Goal: Task Accomplishment & Management: Manage account settings

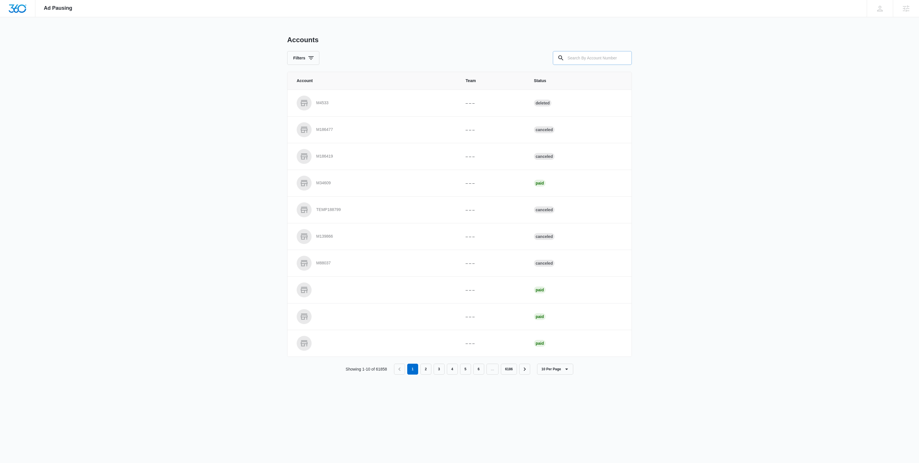
click at [593, 53] on input "text" at bounding box center [592, 58] width 79 height 14
paste input "M337452"
type input "M337452"
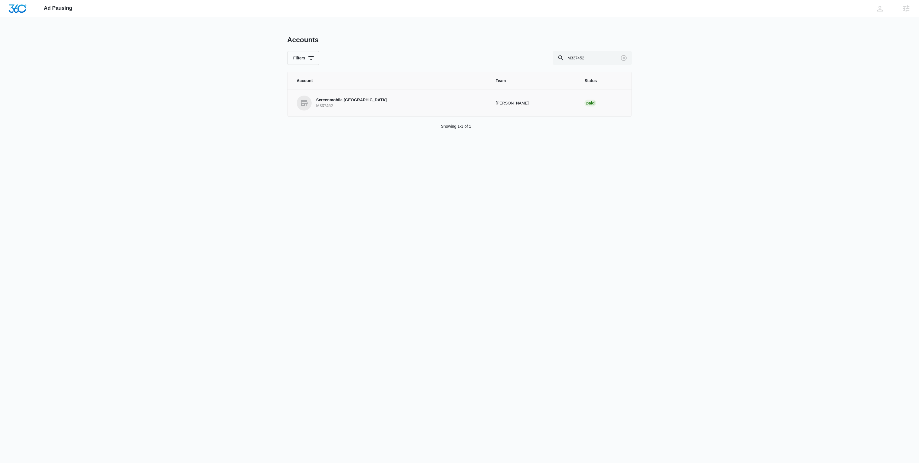
click at [356, 98] on p "Screenmobile [GEOGRAPHIC_DATA]" at bounding box center [351, 100] width 70 height 6
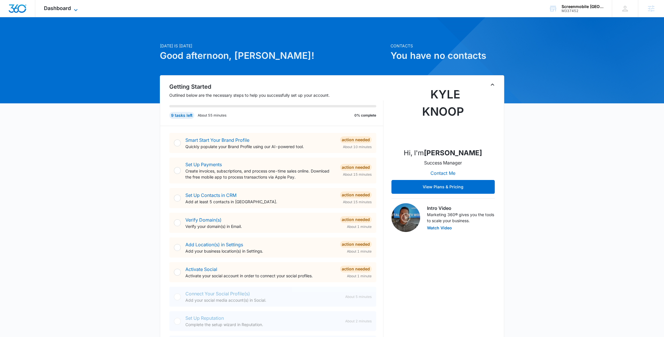
click at [69, 8] on span "Dashboard" at bounding box center [57, 8] width 27 height 6
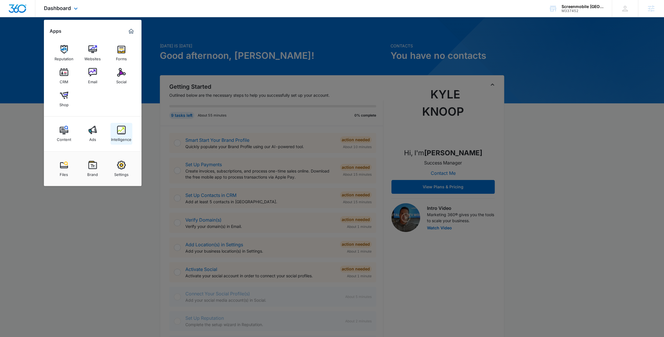
click at [121, 136] on div "Intelligence" at bounding box center [121, 137] width 20 height 7
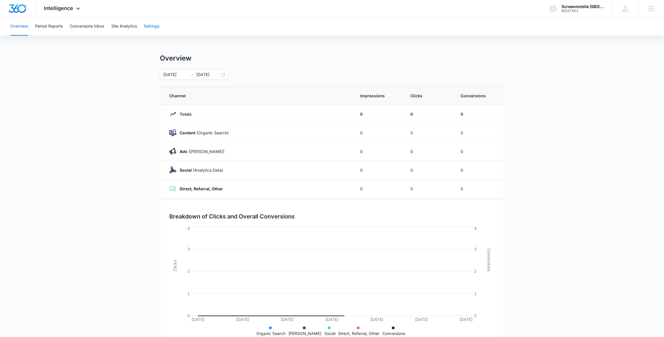
click at [145, 29] on button "Settings" at bounding box center [152, 26] width 16 height 18
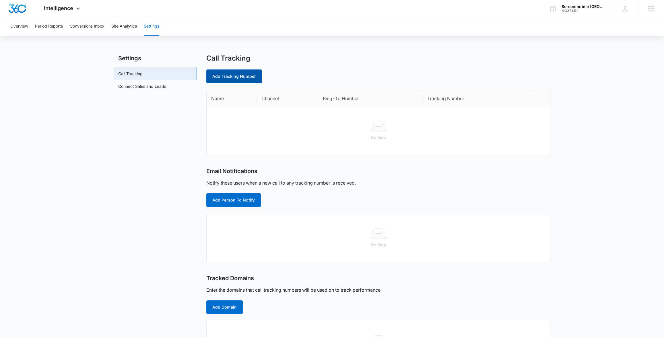
click at [240, 71] on link "Add Tracking Number" at bounding box center [234, 76] width 56 height 14
select select "by_area_code"
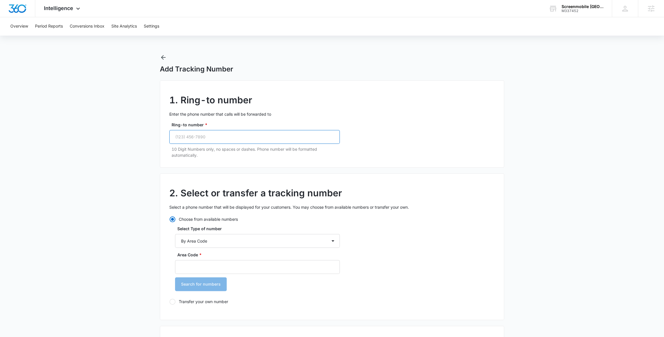
click at [231, 136] on input "Ring-to number *" at bounding box center [254, 137] width 171 height 14
paste input "(760) 343-3500"
type input "(760) 343-3500"
click at [226, 186] on h2 "2. Select or transfer a tracking number" at bounding box center [332, 193] width 326 height 14
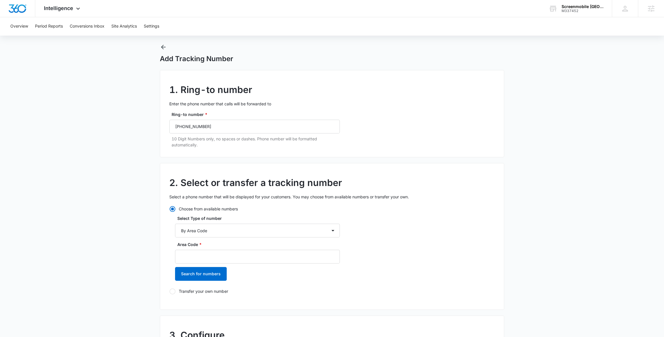
scroll to position [11, 0]
click at [204, 258] on input "Area Code *" at bounding box center [257, 257] width 165 height 14
paste input "(760) 343-3500"
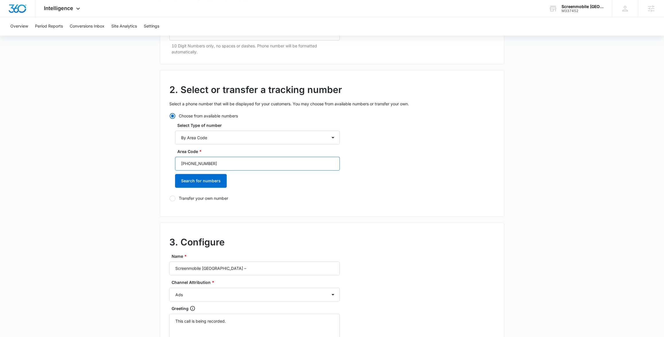
scroll to position [106, 0]
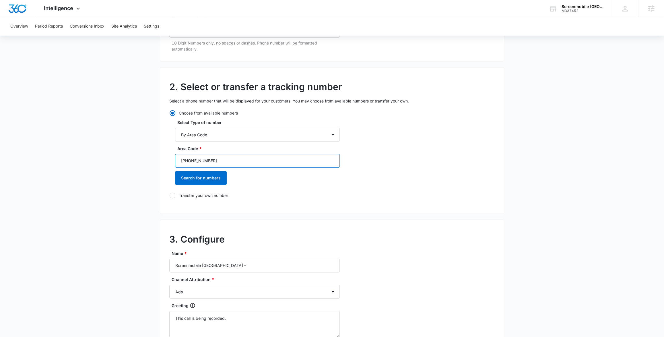
drag, startPoint x: 218, startPoint y: 163, endPoint x: 190, endPoint y: 161, distance: 28.4
click at [190, 161] on input "(760) 343-3500" at bounding box center [257, 161] width 165 height 14
click at [183, 162] on input "(760" at bounding box center [257, 161] width 165 height 14
type input "("
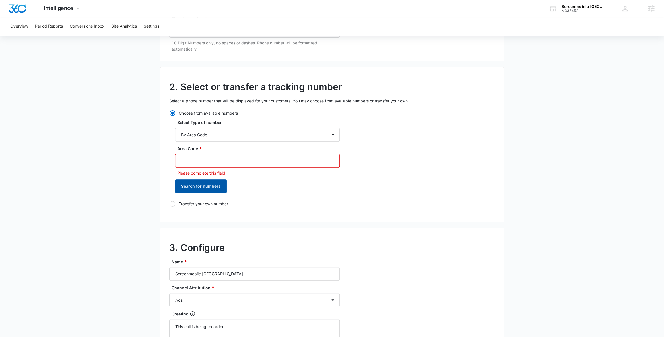
paste input "(760) 343-3500"
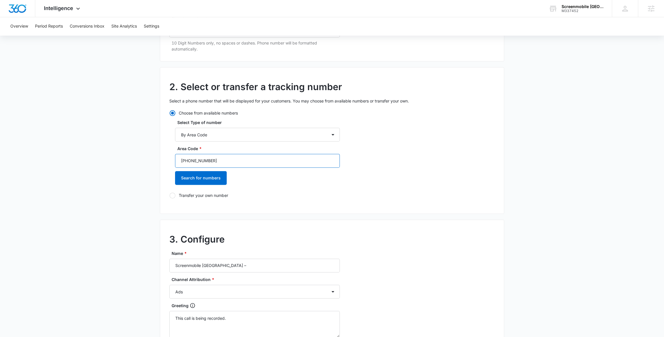
click at [183, 160] on input "(760) 343-3500" at bounding box center [257, 161] width 165 height 14
drag, startPoint x: 207, startPoint y: 159, endPoint x: 188, endPoint y: 160, distance: 18.7
click at [188, 160] on input "760) 343-3500" at bounding box center [257, 161] width 165 height 14
type input "760"
click at [194, 178] on button "Search for numbers" at bounding box center [201, 178] width 52 height 14
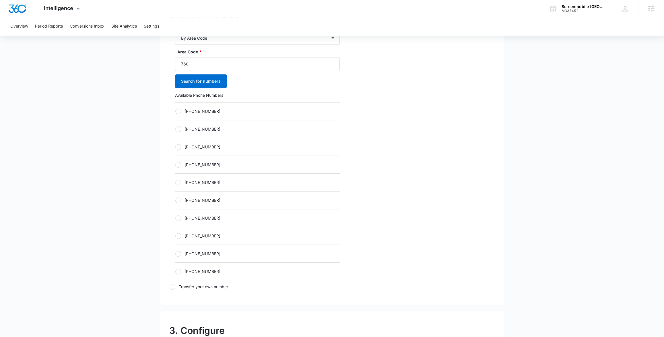
click at [191, 235] on label "[PHONE_NUMBER]" at bounding box center [257, 236] width 165 height 6
click at [175, 236] on input "[PHONE_NUMBER]" at bounding box center [175, 236] width 0 height 0
radio input "true"
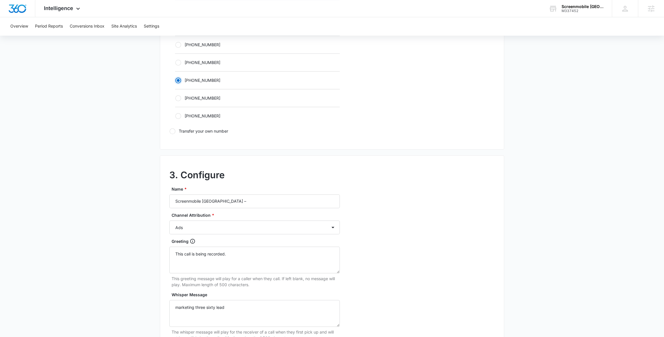
scroll to position [363, 0]
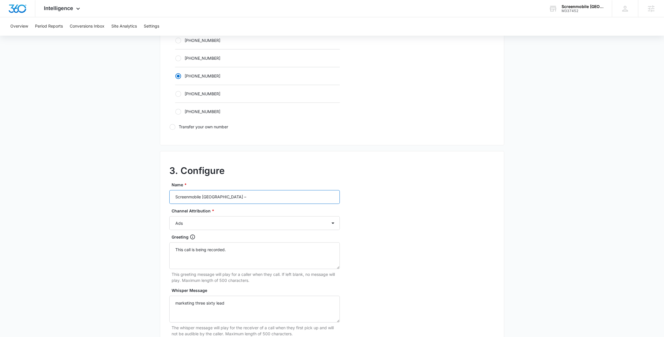
click at [251, 200] on input "Screenmobile Coachella Valley –" at bounding box center [254, 197] width 171 height 14
type input "Screenmobile Coachella Valley – Ads"
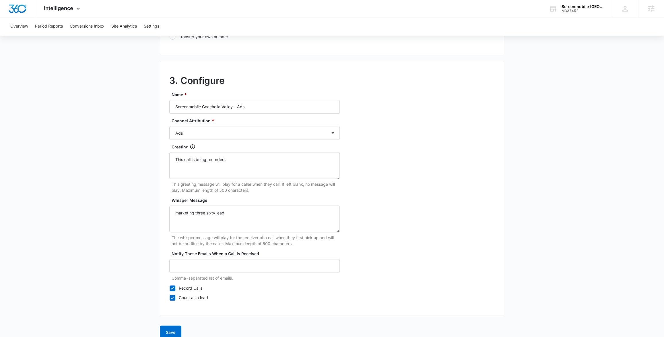
scroll to position [459, 0]
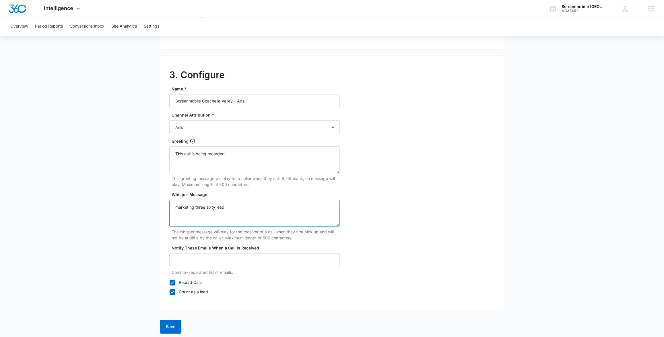
click at [235, 208] on textarea "marketing three sixty lead" at bounding box center [254, 213] width 171 height 27
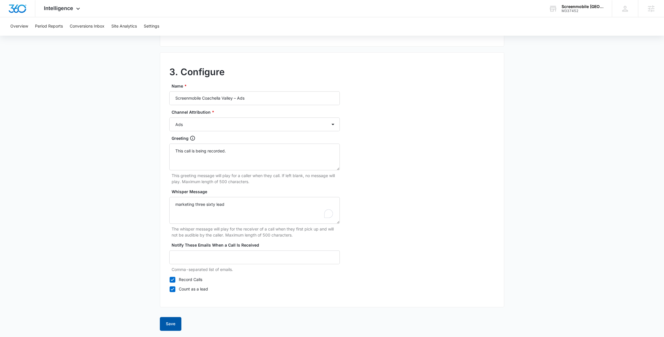
click at [173, 324] on button "Save" at bounding box center [171, 324] width 22 height 14
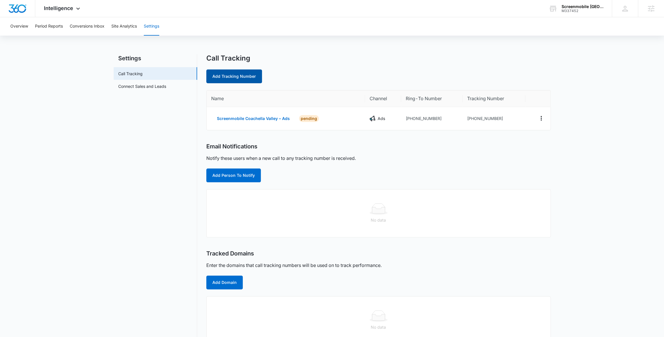
click at [242, 76] on link "Add Tracking Number" at bounding box center [234, 76] width 56 height 14
select select "by_area_code"
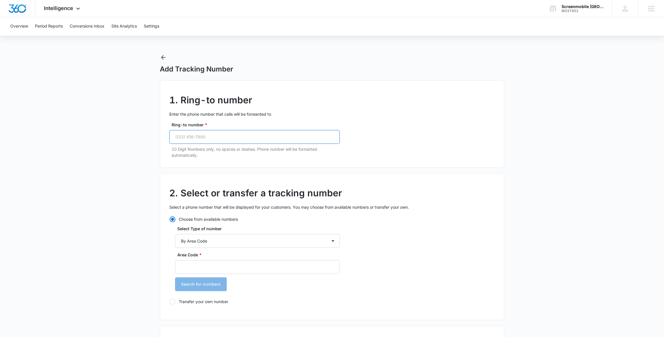
click at [209, 139] on input "Ring-to number *" at bounding box center [254, 137] width 171 height 14
paste input "(760) 343-3500"
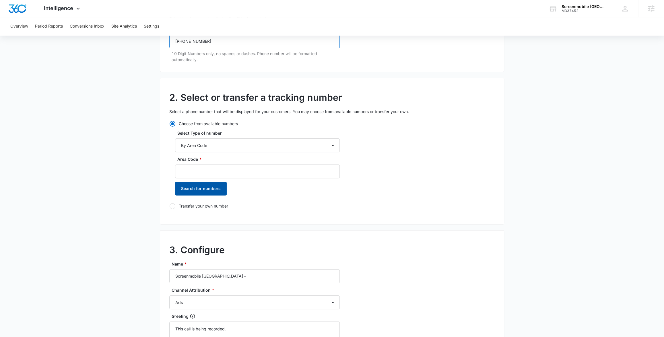
scroll to position [96, 0]
type input "(760) 343-3500"
click at [194, 175] on input "Area Code *" at bounding box center [257, 171] width 165 height 14
paste input "(760) 343-3500"
drag, startPoint x: 203, startPoint y: 172, endPoint x: 190, endPoint y: 172, distance: 12.6
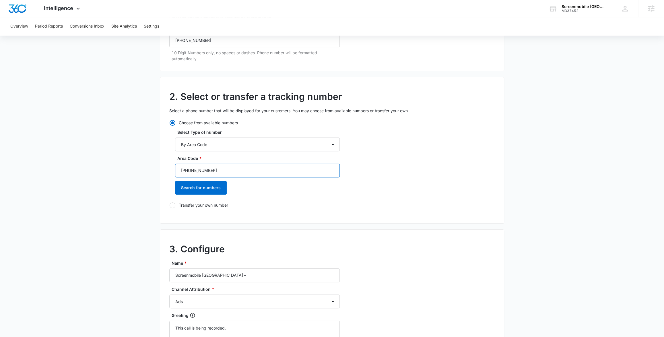
click at [190, 172] on input "(760) 343-3500" at bounding box center [257, 171] width 165 height 14
click at [191, 172] on input "(760) 343-3500" at bounding box center [257, 171] width 165 height 14
drag, startPoint x: 194, startPoint y: 172, endPoint x: 225, endPoint y: 172, distance: 31.3
click at [225, 172] on input "(760) 343-3500" at bounding box center [257, 171] width 165 height 14
click at [182, 170] on input "(760" at bounding box center [257, 171] width 165 height 14
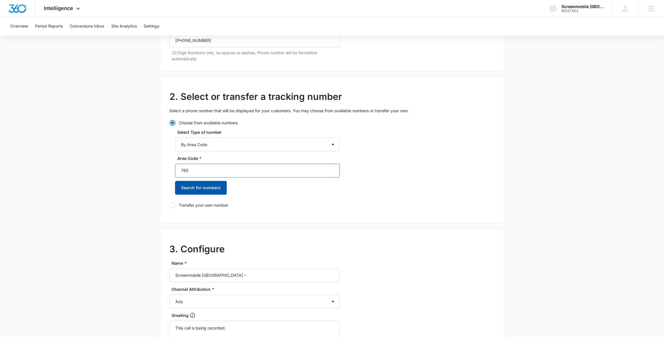
type input "760"
click at [195, 190] on button "Search for numbers" at bounding box center [201, 188] width 52 height 14
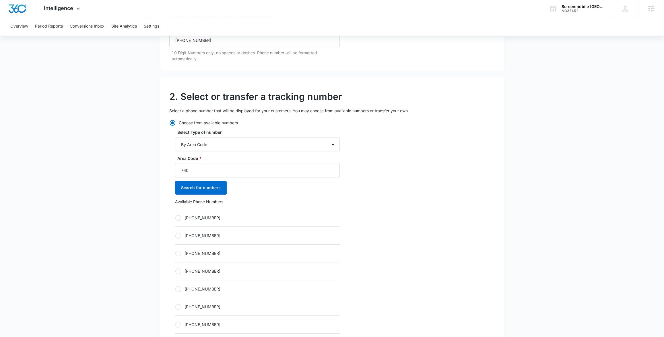
click at [195, 234] on label "[PHONE_NUMBER]" at bounding box center [257, 236] width 165 height 6
click at [175, 235] on input "[PHONE_NUMBER]" at bounding box center [175, 235] width 0 height 0
radio input "true"
click at [195, 234] on label "[PHONE_NUMBER]" at bounding box center [257, 236] width 165 height 6
click at [175, 235] on input "[PHONE_NUMBER]" at bounding box center [175, 235] width 0 height 0
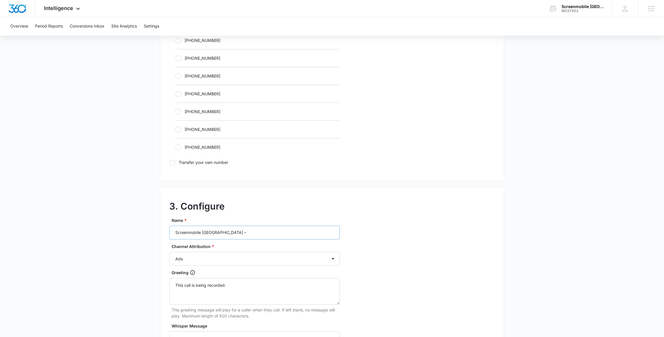
scroll to position [328, 0]
click at [267, 232] on input "Screenmobile Coachella Valley –" at bounding box center [254, 232] width 171 height 14
type input "Screenmobile Coachella Valley – Content"
click at [188, 253] on select "Ads Local Service Ads Content Social Other" at bounding box center [254, 258] width 171 height 14
select select "CONTENT"
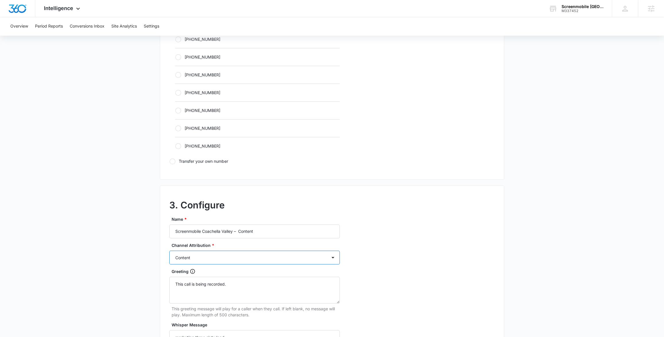
click at [169, 251] on select "Ads Local Service Ads Content Social Other" at bounding box center [254, 258] width 171 height 14
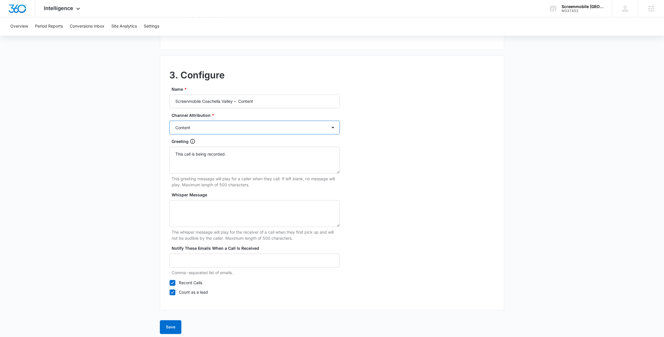
scroll to position [462, 0]
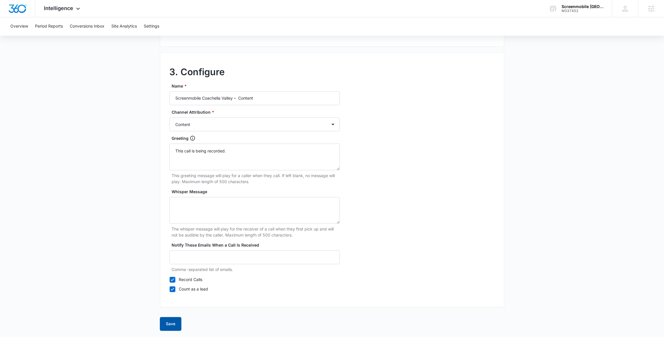
click at [175, 322] on button "Save" at bounding box center [171, 324] width 22 height 14
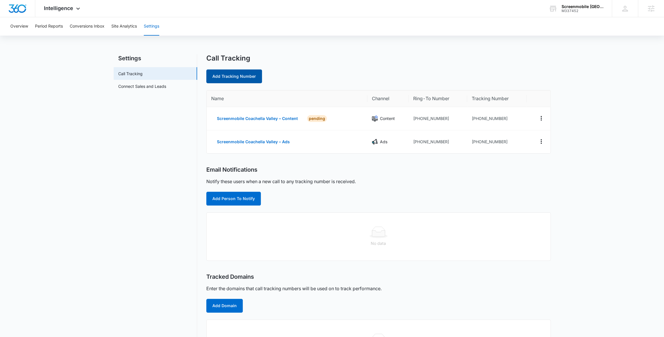
click at [233, 79] on link "Add Tracking Number" at bounding box center [234, 76] width 56 height 14
select select "by_area_code"
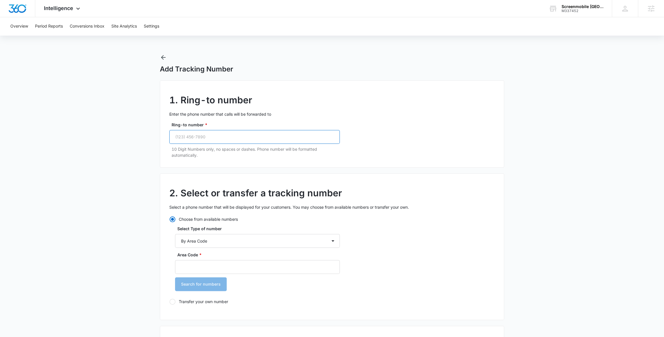
click at [202, 136] on input "Ring-to number *" at bounding box center [254, 137] width 171 height 14
paste input "(760) 343-3500"
type input "(760) 343-3500"
click at [198, 266] on input "Area Code *" at bounding box center [257, 267] width 165 height 14
paste input "(760) 343-3500"
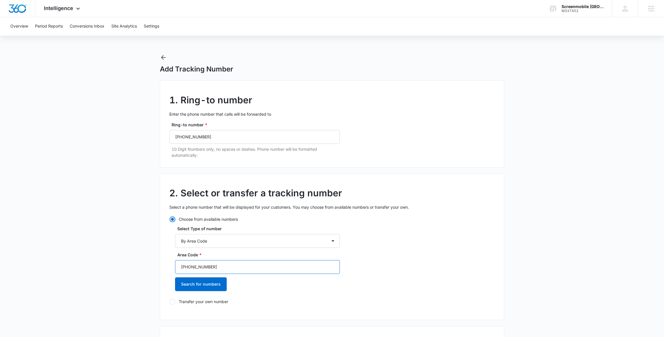
drag, startPoint x: 206, startPoint y: 268, endPoint x: 190, endPoint y: 269, distance: 15.5
click at [190, 269] on input "(760) 343-3500" at bounding box center [257, 267] width 165 height 14
click at [183, 267] on input "(760" at bounding box center [257, 267] width 165 height 14
paste input "(760) 343-3500"
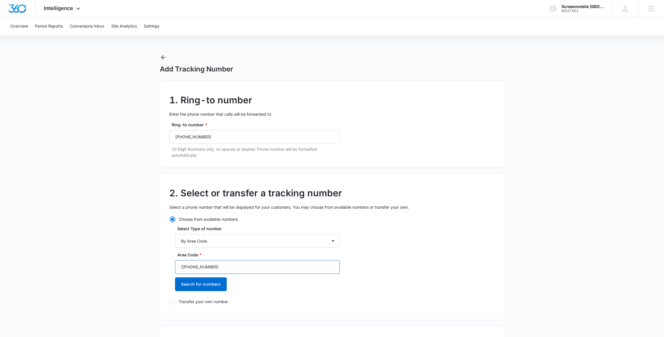
click at [185, 265] on input "((760) 343-3500" at bounding box center [257, 267] width 165 height 14
drag, startPoint x: 221, startPoint y: 268, endPoint x: 191, endPoint y: 268, distance: 29.9
click at [191, 268] on input "760)" at bounding box center [257, 267] width 165 height 14
type input "760"
click at [194, 288] on button "Search for numbers" at bounding box center [201, 284] width 52 height 14
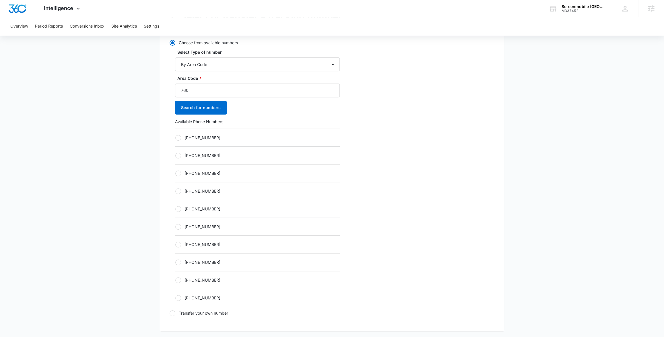
click at [185, 261] on label "[PHONE_NUMBER]" at bounding box center [257, 262] width 165 height 6
click at [175, 262] on input "[PHONE_NUMBER]" at bounding box center [175, 262] width 0 height 0
radio input "true"
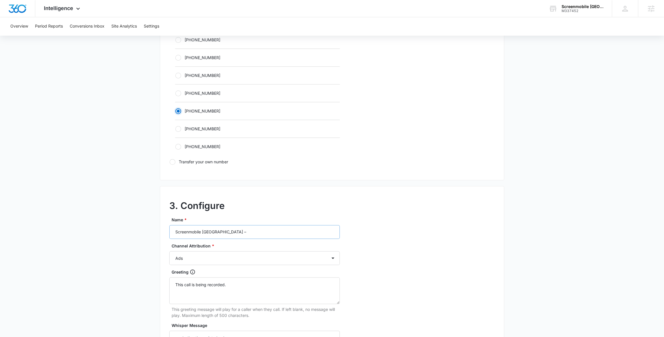
scroll to position [334, 0]
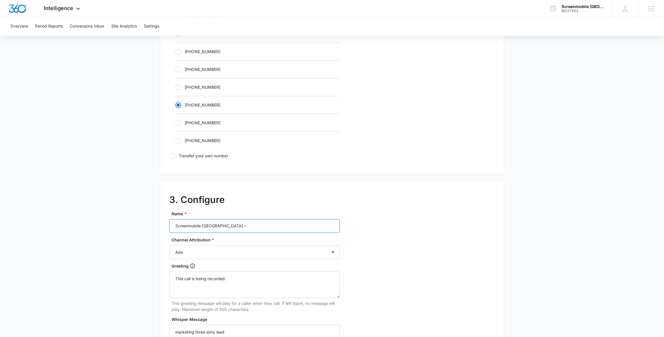
click at [260, 224] on input "Screenmobile Coachella Valley –" at bounding box center [254, 226] width 171 height 14
click at [239, 225] on input "Screenmobile Coachella Valley – Social" at bounding box center [254, 226] width 171 height 14
type input "Screenmobile Coachella Valley – Social"
click at [234, 243] on div "Channel Attribution * Ads Local Service Ads Content Social Other" at bounding box center [254, 248] width 171 height 22
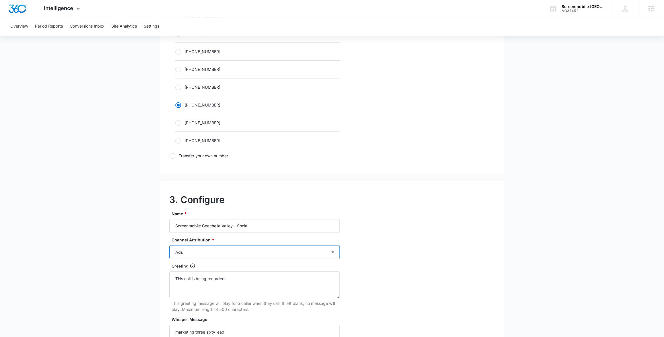
click at [195, 252] on select "Ads Local Service Ads Content Social Other" at bounding box center [254, 252] width 171 height 14
click at [169, 245] on select "Ads Local Service Ads Content Social Other" at bounding box center [254, 252] width 171 height 14
click at [190, 250] on select "Ads Local Service Ads Content Social Other" at bounding box center [254, 252] width 171 height 14
select select "SOCIAL"
click at [169, 245] on select "Ads Local Service Ads Content Social Other" at bounding box center [254, 252] width 171 height 14
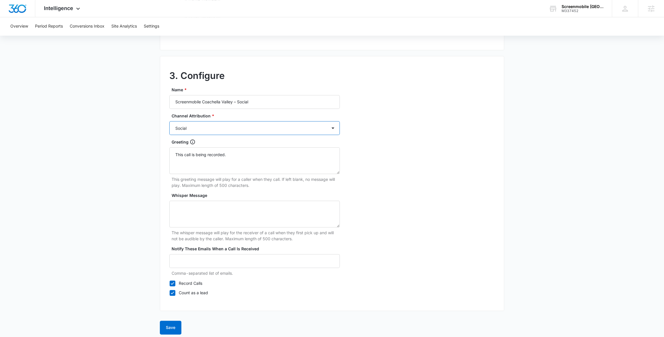
scroll to position [462, 0]
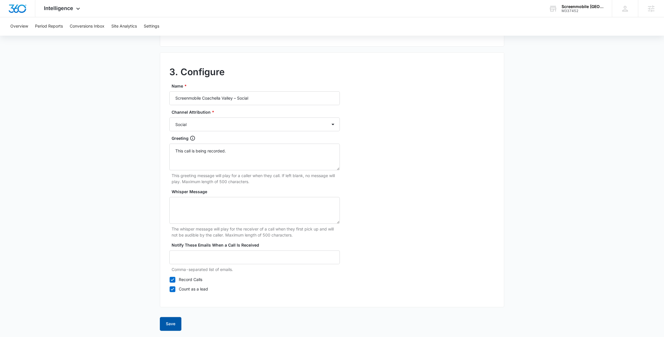
click at [174, 327] on button "Save" at bounding box center [171, 324] width 22 height 14
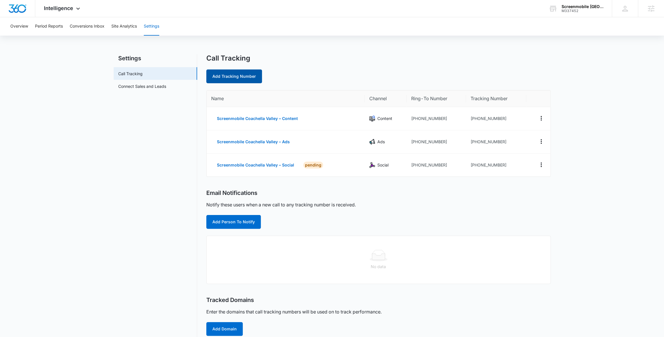
click at [231, 73] on link "Add Tracking Number" at bounding box center [234, 76] width 56 height 14
select select "by_area_code"
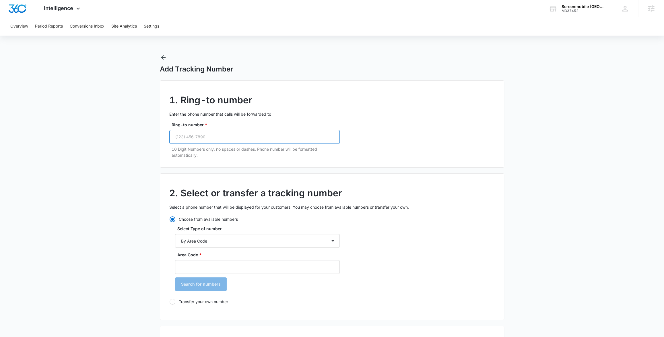
click at [233, 138] on input "Ring-to number *" at bounding box center [254, 137] width 171 height 14
paste input "(760) 343-3500"
type input "(760) 343-3500"
click at [197, 263] on input "Area Code *" at bounding box center [257, 267] width 165 height 14
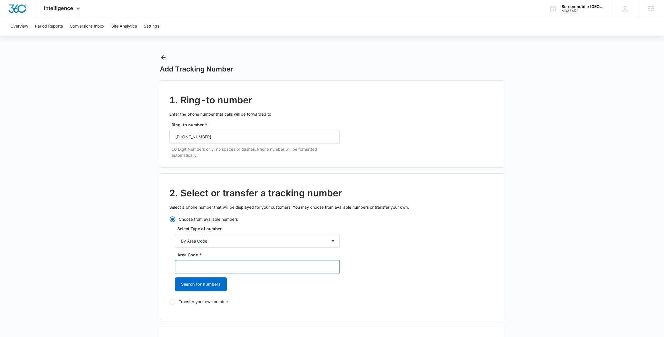
paste input "(760) 343-3500"
drag, startPoint x: 215, startPoint y: 268, endPoint x: 190, endPoint y: 268, distance: 24.7
click at [190, 268] on input "(760) 343-3500" at bounding box center [257, 267] width 165 height 14
click at [183, 268] on input "(760" at bounding box center [257, 267] width 165 height 14
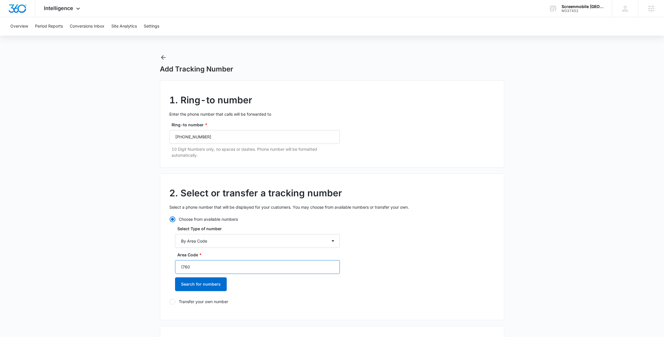
type input "("
type input "760"
click at [201, 285] on button "Search for numbers" at bounding box center [201, 284] width 52 height 14
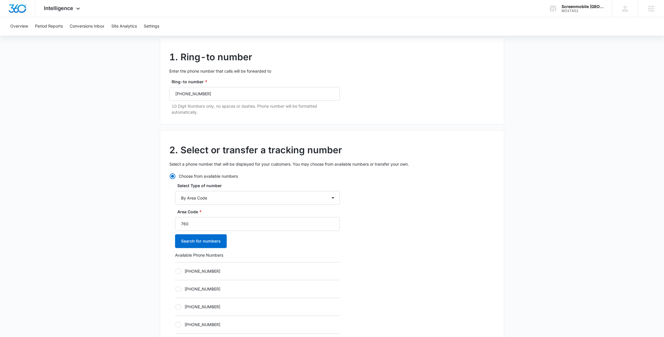
scroll to position [94, 0]
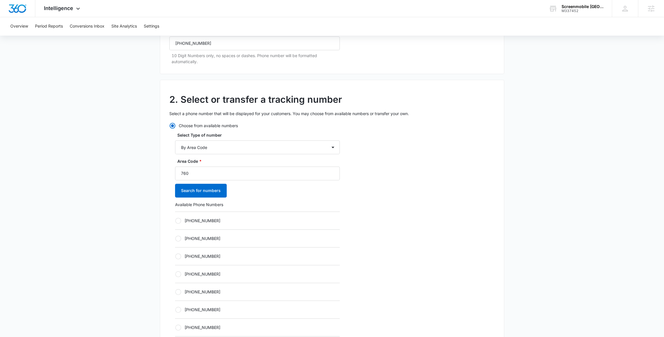
click at [179, 218] on div at bounding box center [178, 221] width 6 height 6
click at [175, 221] on input "[PHONE_NUMBER]" at bounding box center [175, 221] width 0 height 0
radio input "true"
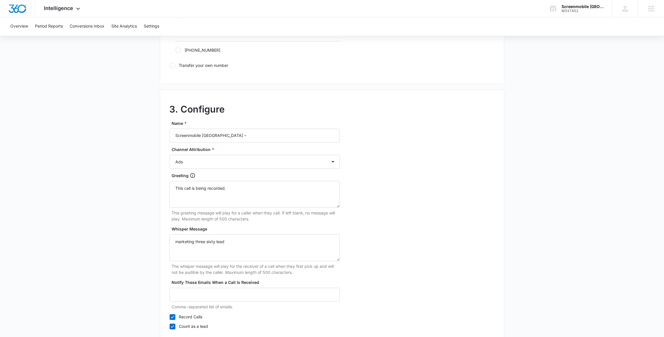
scroll to position [443, 0]
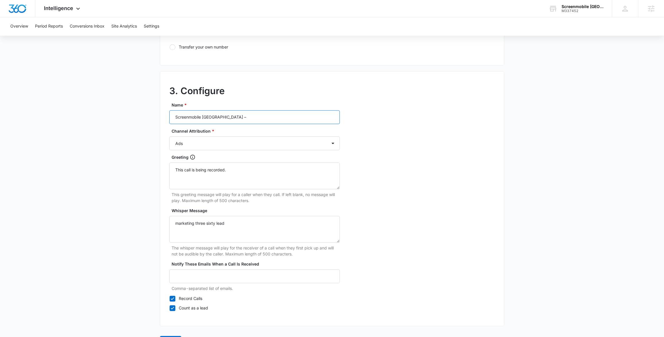
click at [260, 117] on input "Screenmobile Coachella Valley –" at bounding box center [254, 117] width 171 height 14
type input "Screenmobile [GEOGRAPHIC_DATA] – Other"
click at [196, 144] on select "Ads Local Service Ads Content Social Other" at bounding box center [254, 143] width 171 height 14
select select "OTHER"
click at [169, 136] on select "Ads Local Service Ads Content Social Other" at bounding box center [254, 143] width 171 height 14
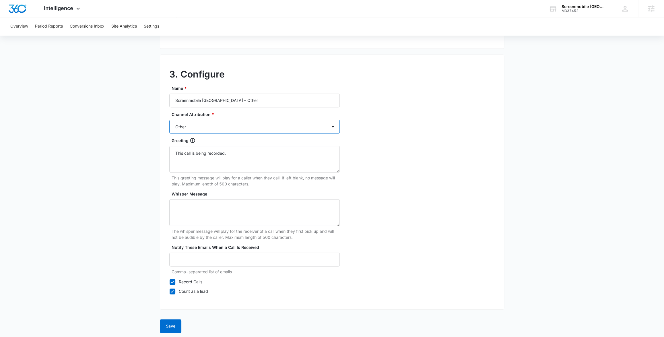
scroll to position [462, 0]
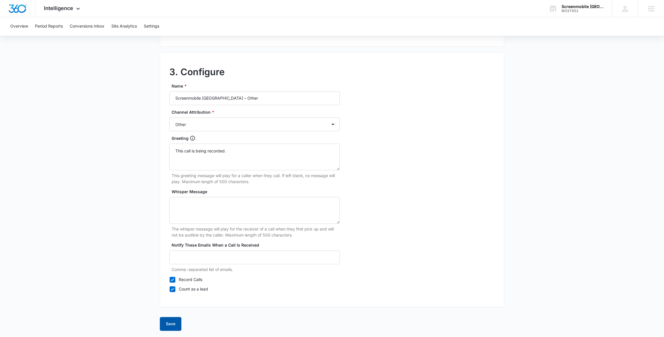
click at [169, 320] on button "Save" at bounding box center [171, 324] width 22 height 14
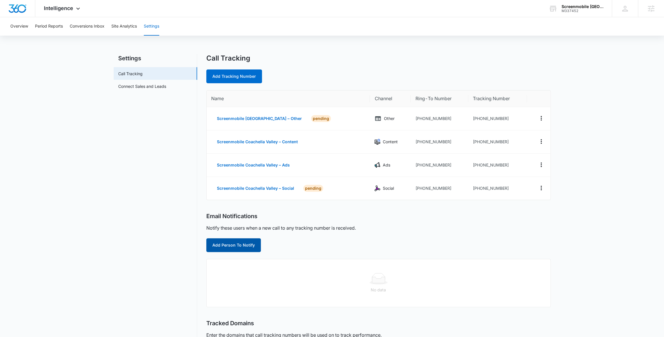
click at [237, 244] on button "Add Person To Notify" at bounding box center [233, 245] width 55 height 14
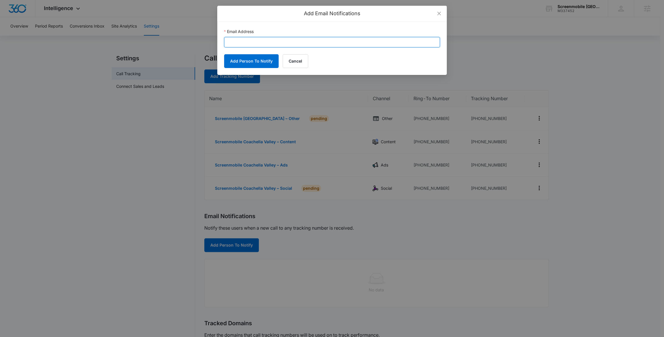
click at [255, 46] on input "Email Address" at bounding box center [332, 42] width 216 height 10
paste input "awalker@screenmobile.com"
type input "awalker@screenmobile.com"
click at [248, 59] on button "Add Person To Notify" at bounding box center [251, 61] width 55 height 14
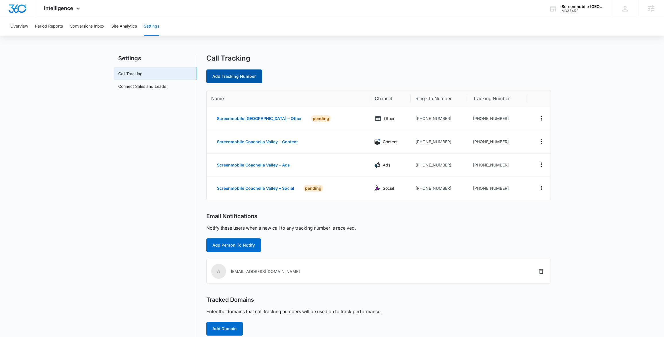
click at [235, 75] on link "Add Tracking Number" at bounding box center [234, 76] width 56 height 14
select select "by_area_code"
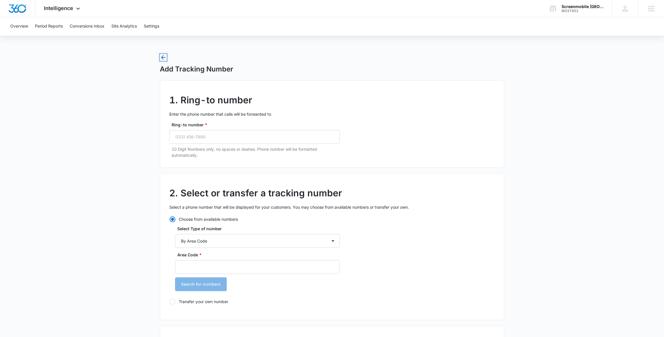
click at [162, 58] on icon "button" at bounding box center [163, 57] width 5 height 5
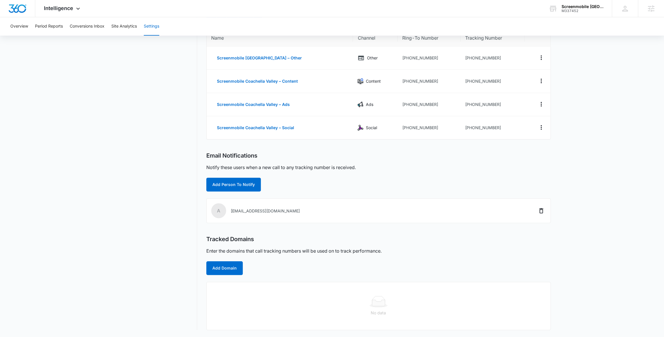
scroll to position [60, 0]
click at [239, 187] on button "Add Person To Notify" at bounding box center [233, 185] width 55 height 14
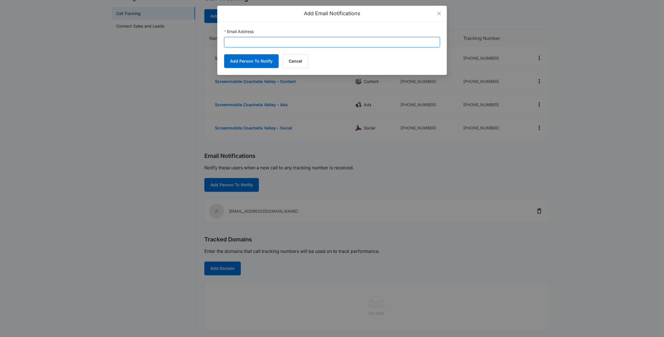
click at [249, 45] on input "Email Address" at bounding box center [332, 42] width 216 height 10
paste input "kyle.knoop@madwire.com"
type input "kyle.knoop@madwire.com"
click at [248, 64] on button "Add Person To Notify" at bounding box center [251, 61] width 55 height 14
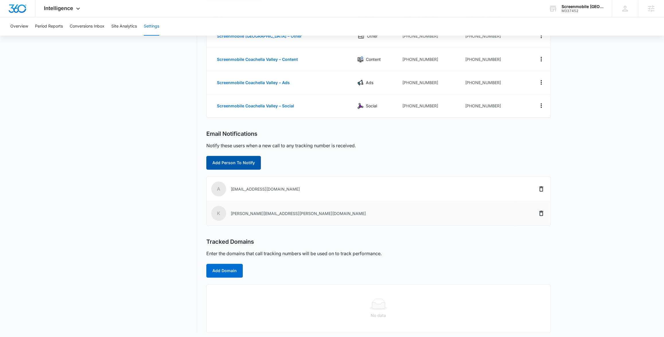
scroll to position [85, 0]
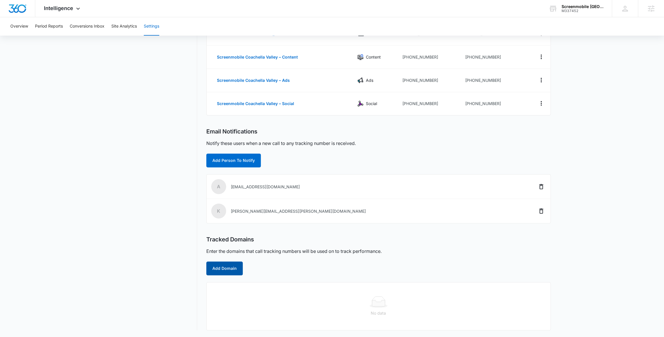
click at [228, 272] on button "Add Domain" at bounding box center [224, 269] width 36 height 14
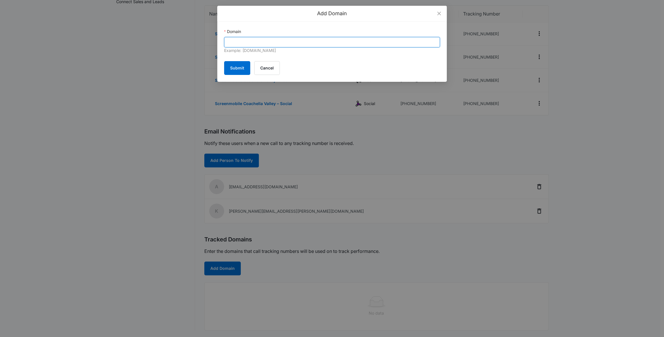
click at [243, 43] on input "Domain" at bounding box center [332, 42] width 216 height 10
paste input "screenmobile.com/locations/palm-desert/"
type input "screenmobile.com/locations/palm-desert/"
click at [239, 70] on button "Submit" at bounding box center [237, 68] width 26 height 14
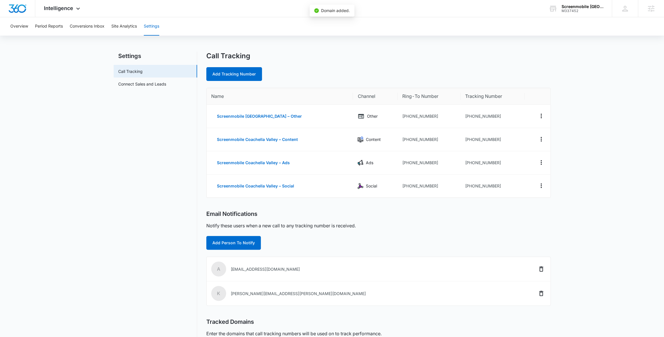
scroll to position [0, 0]
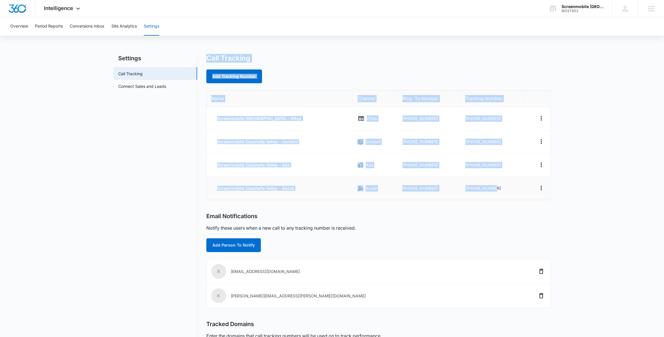
drag, startPoint x: 208, startPoint y: 57, endPoint x: 508, endPoint y: 198, distance: 331.0
click at [508, 198] on div "Call Tracking Add Tracking Number Name Channel Ring-To Number Tracking Number S…" at bounding box center [378, 220] width 345 height 332
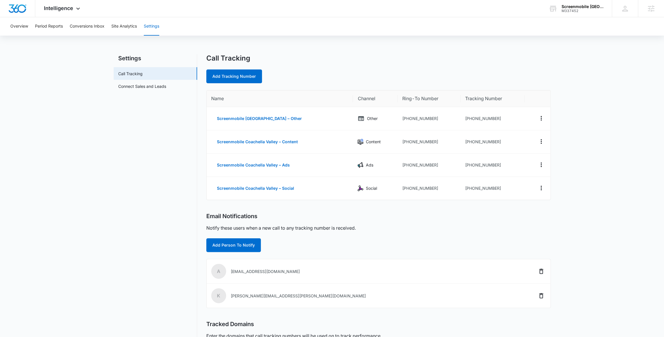
click at [653, 158] on main "Settings Call Tracking Connect Sales and Leads Call Tracking Add Tracking Numbe…" at bounding box center [332, 223] width 664 height 339
click at [293, 65] on div "Call Tracking Add Tracking Number" at bounding box center [378, 68] width 345 height 29
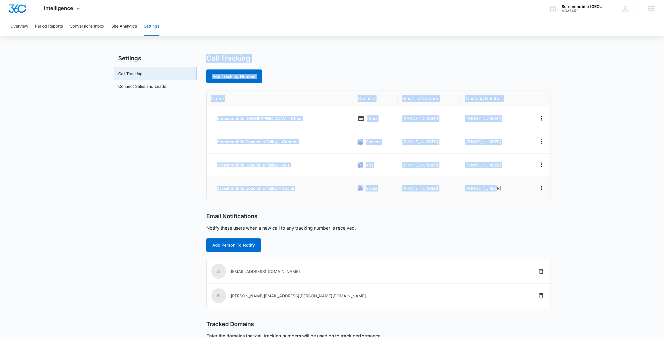
drag, startPoint x: 207, startPoint y: 57, endPoint x: 501, endPoint y: 187, distance: 321.4
click at [501, 187] on div "Call Tracking Add Tracking Number Name Channel Ring-To Number Tracking Number S…" at bounding box center [378, 220] width 345 height 332
copy div "Call Tracking Add Tracking Number Name Channel Ring-To Number Tracking Number S…"
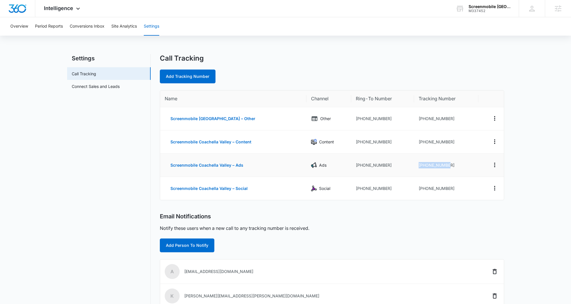
drag, startPoint x: 457, startPoint y: 165, endPoint x: 414, endPoint y: 165, distance: 42.8
click at [414, 165] on td "[PHONE_NUMBER]" at bounding box center [446, 165] width 64 height 23
copy td "[PHONE_NUMBER]"
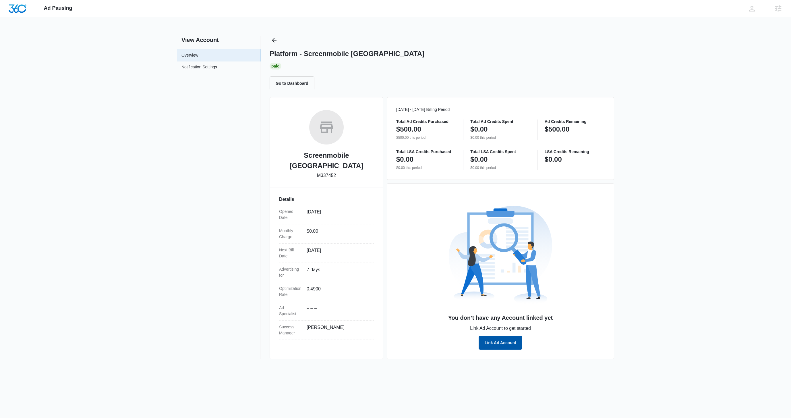
click at [507, 344] on button "Link Ad Account" at bounding box center [501, 343] width 44 height 14
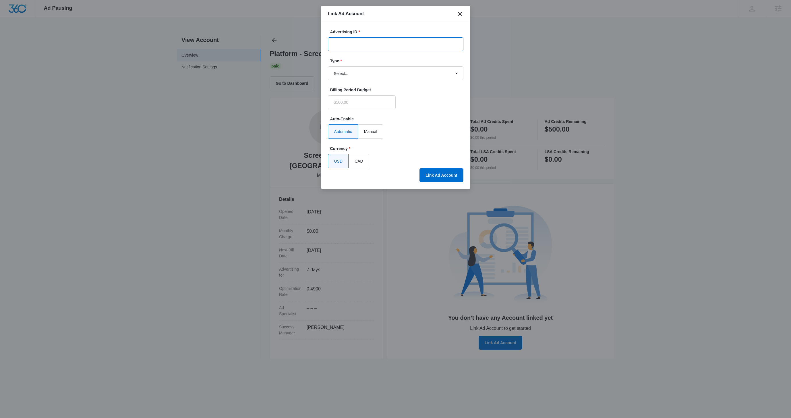
click at [378, 41] on input "Advertising ID *" at bounding box center [396, 44] width 136 height 14
paste input "571-749-5984"
type input "571-749-5984"
click at [346, 74] on select "Select... Bing Ads Facebook Ads Google Ads" at bounding box center [396, 73] width 136 height 14
type input "$0.00"
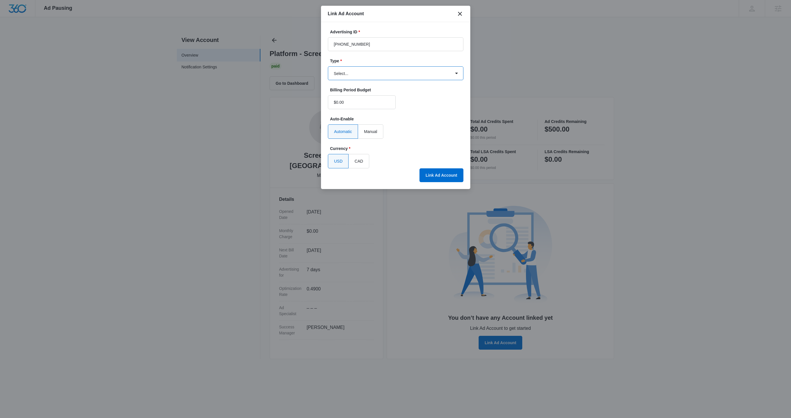
select select "google"
click at [328, 66] on select "Select... Bing Ads Facebook Ads Google Ads" at bounding box center [396, 73] width 136 height 14
click at [443, 177] on button "Link Ad Account" at bounding box center [442, 175] width 44 height 14
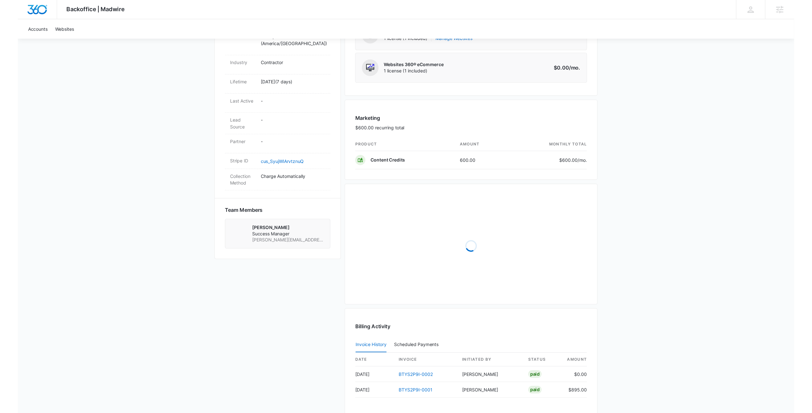
scroll to position [274, 0]
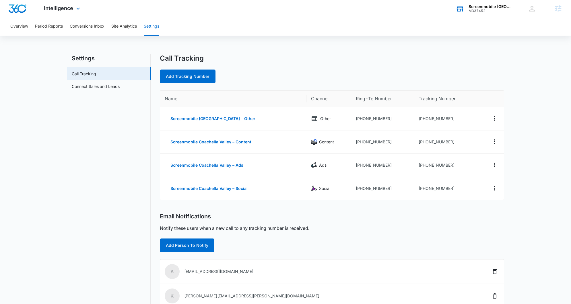
click at [495, 9] on div "M337452" at bounding box center [490, 11] width 42 height 4
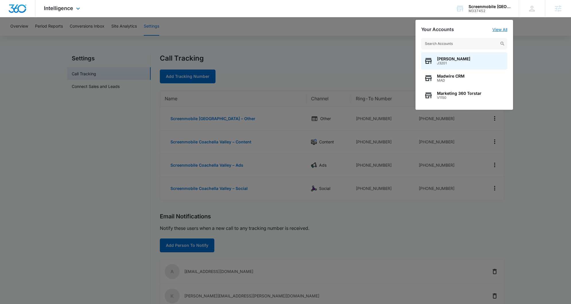
click at [504, 30] on link "View All" at bounding box center [500, 29] width 15 height 5
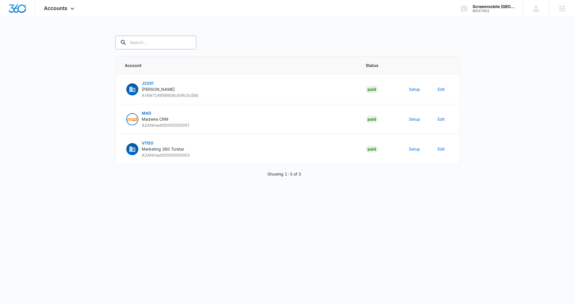
click at [151, 48] on input "text" at bounding box center [155, 43] width 81 height 14
paste input "M337452"
type input "M337452"
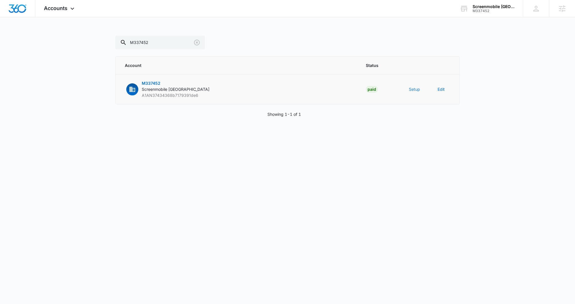
click at [411, 91] on button "Setup" at bounding box center [414, 89] width 11 height 6
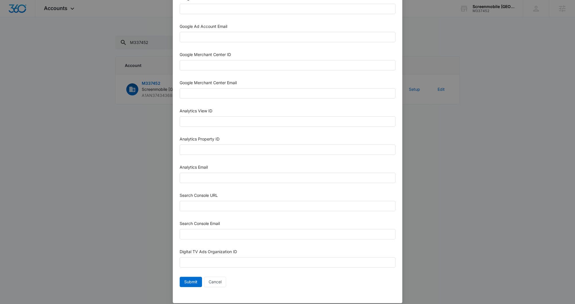
scroll to position [207, 0]
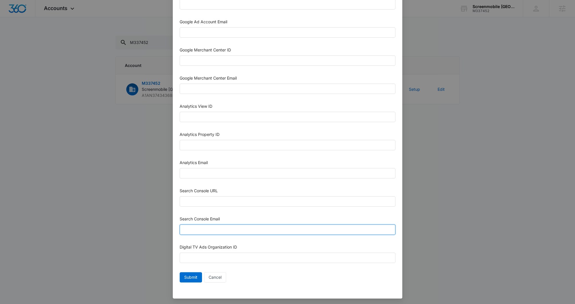
click at [201, 227] on input "Search Console Email" at bounding box center [288, 229] width 216 height 10
paste input "[EMAIL_ADDRESS][DOMAIN_NAME]"
type input "[EMAIL_ADDRESS][DOMAIN_NAME]"
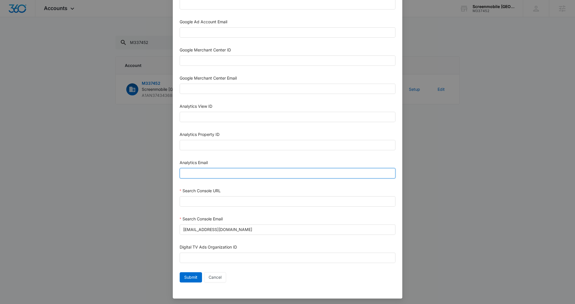
click at [210, 174] on input "Analytics Email" at bounding box center [288, 173] width 216 height 10
paste input "[EMAIL_ADDRESS][DOMAIN_NAME]"
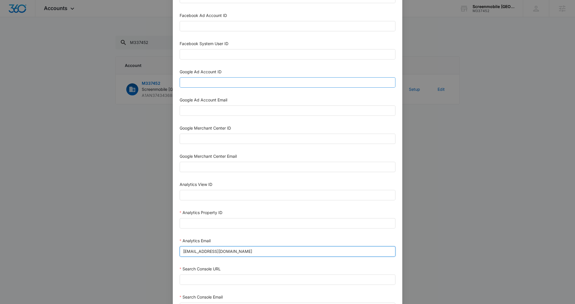
scroll to position [116, 0]
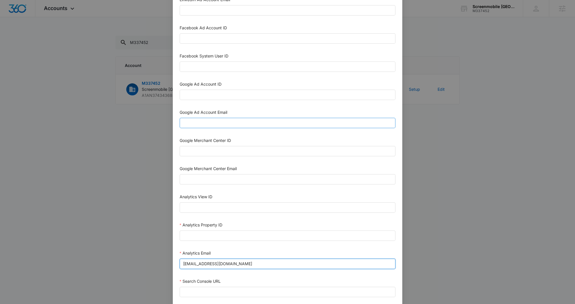
type input "[EMAIL_ADDRESS][DOMAIN_NAME]"
click at [211, 122] on input "Google Ad Account Email" at bounding box center [288, 123] width 216 height 10
paste input "[EMAIL_ADDRESS][DOMAIN_NAME]"
type input "[EMAIL_ADDRESS][DOMAIN_NAME]"
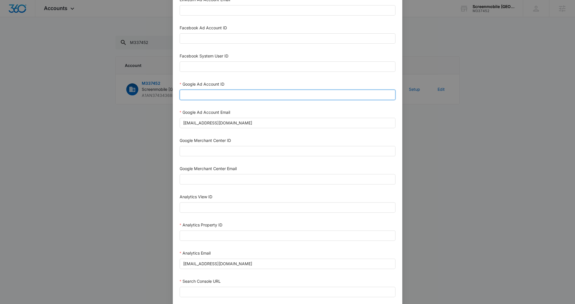
click at [200, 92] on input "Google Ad Account ID" at bounding box center [288, 95] width 216 height 10
paste input "[PHONE_NUMBER]"
click at [191, 96] on input "[PHONE_NUMBER]" at bounding box center [288, 95] width 216 height 10
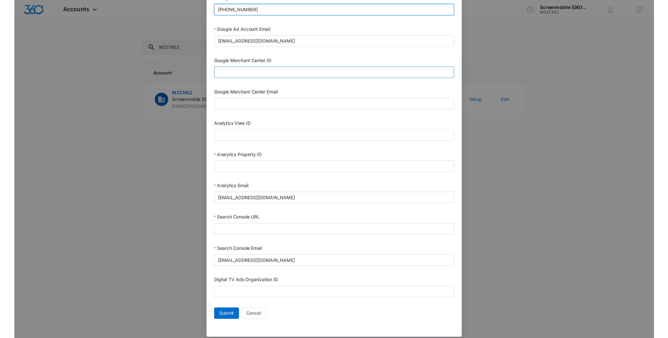
scroll to position [207, 0]
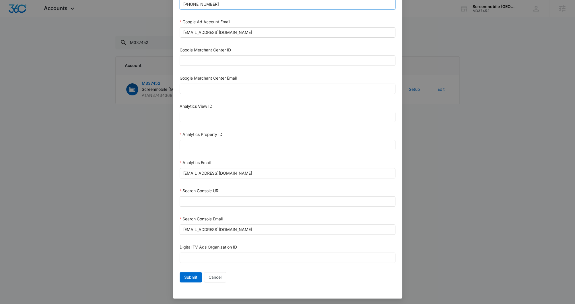
type input "[PHONE_NUMBER]"
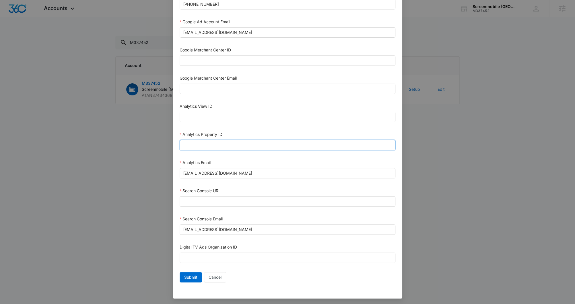
click at [205, 141] on input "Analytics Property ID" at bounding box center [288, 145] width 216 height 10
paste input "504421916"
type input "504421916"
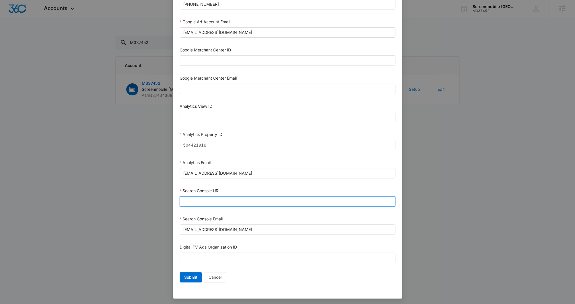
click at [199, 200] on input "Search Console URL" at bounding box center [288, 201] width 216 height 10
paste input "[URL][DOMAIN_NAME]"
type input "[URL][DOMAIN_NAME]"
click at [192, 279] on button "Submit" at bounding box center [191, 277] width 22 height 10
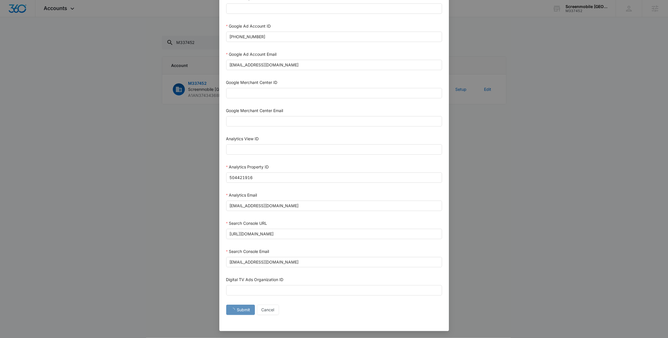
scroll to position [167, 0]
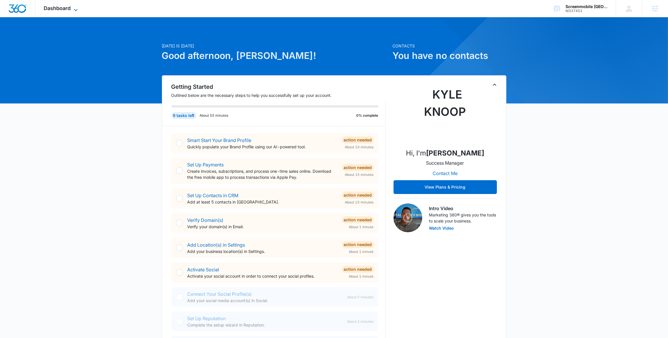
click at [73, 9] on icon at bounding box center [75, 10] width 7 height 7
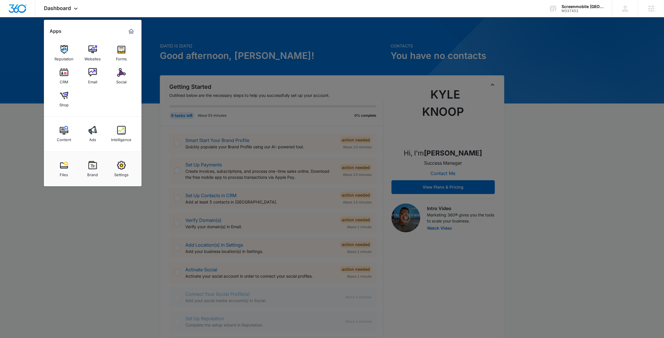
click at [118, 127] on img at bounding box center [121, 130] width 9 height 9
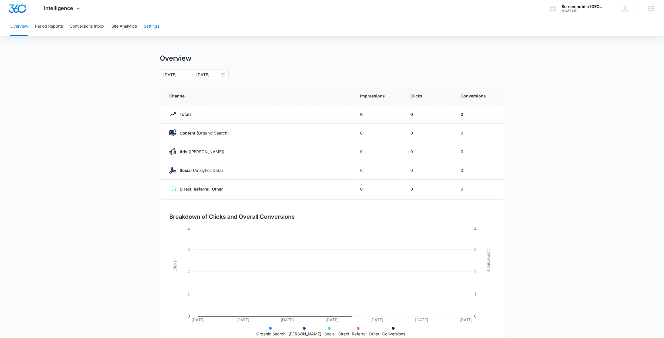
click at [150, 24] on button "Settings" at bounding box center [152, 26] width 16 height 18
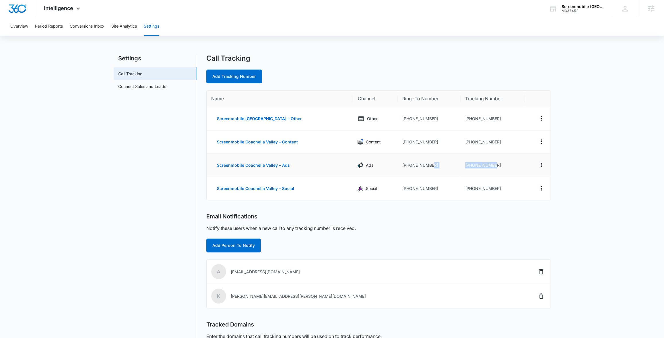
click at [453, 165] on tr "Screenmobile [GEOGRAPHIC_DATA] – Ads Ads [PHONE_NUMBER] [PHONE_NUMBER]" at bounding box center [379, 165] width 344 height 23
copy tr "[PHONE_NUMBER]"
